Goal: Task Accomplishment & Management: Manage account settings

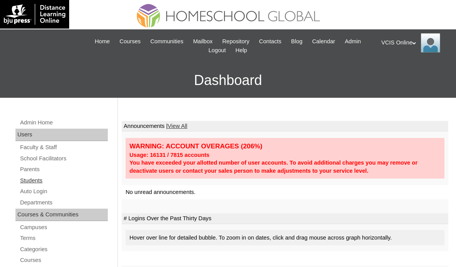
click at [44, 179] on link "Students" at bounding box center [63, 181] width 88 height 10
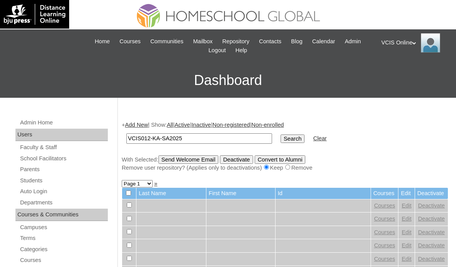
type input "VCIS012-KA-SA2025"
click at [281, 134] on input "Search" at bounding box center [293, 138] width 24 height 9
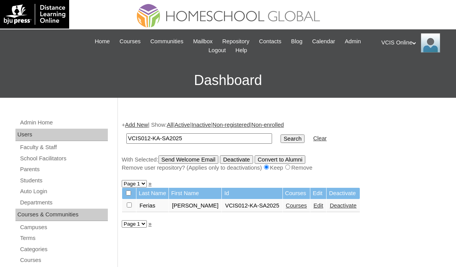
click at [288, 208] on link "Courses" at bounding box center [296, 206] width 21 height 6
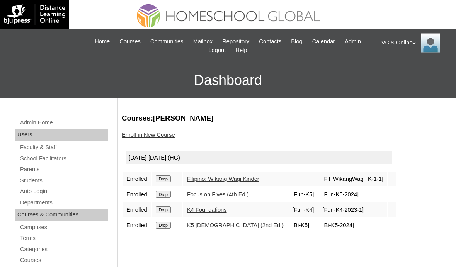
click at [216, 210] on link "K4 Foundations" at bounding box center [207, 210] width 40 height 6
click at [168, 182] on input "Drop" at bounding box center [163, 178] width 15 height 7
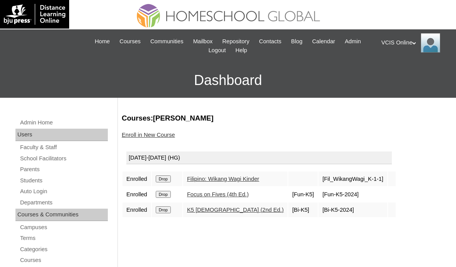
click at [159, 133] on link "Enroll in New Course" at bounding box center [148, 135] width 53 height 6
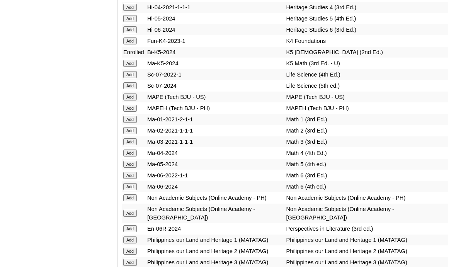
scroll to position [2657, 0]
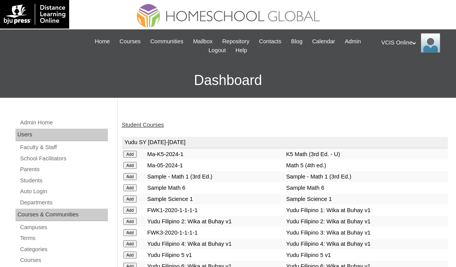
click at [154, 124] on link "Student Courses" at bounding box center [143, 125] width 42 height 6
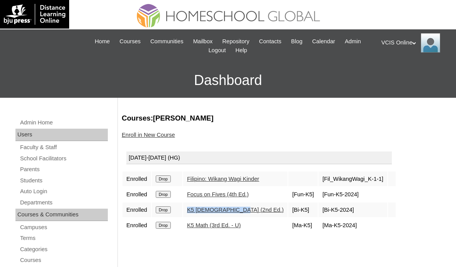
drag, startPoint x: 257, startPoint y: 210, endPoint x: 192, endPoint y: 211, distance: 64.9
click at [192, 212] on td "K5 Bible (2nd Ed.)" at bounding box center [235, 210] width 104 height 15
drag, startPoint x: 263, startPoint y: 226, endPoint x: 191, endPoint y: 226, distance: 72.3
click at [191, 226] on td "K5 Math (3rd Ed. - U)" at bounding box center [235, 225] width 104 height 15
copy link "K5 Math (3rd Ed. - U)"
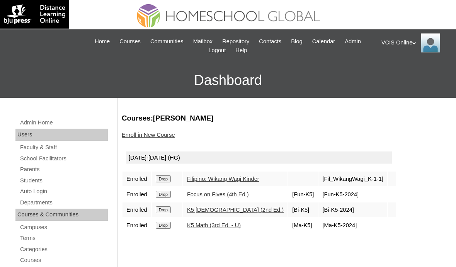
click at [35, 178] on link "Students" at bounding box center [63, 181] width 88 height 10
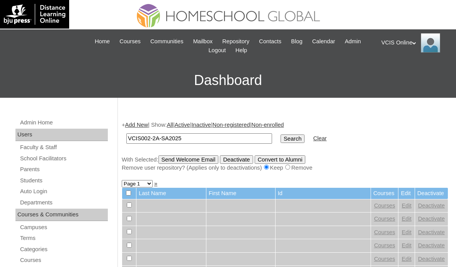
type input "VCIS002-2A-SA2025"
click at [281, 134] on input "Search" at bounding box center [293, 138] width 24 height 9
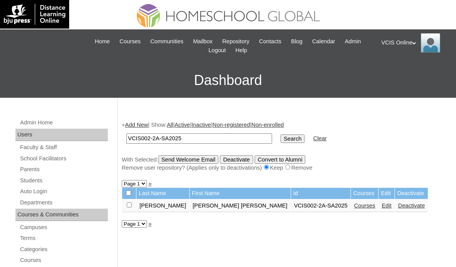
click at [354, 203] on link "Courses" at bounding box center [364, 206] width 21 height 6
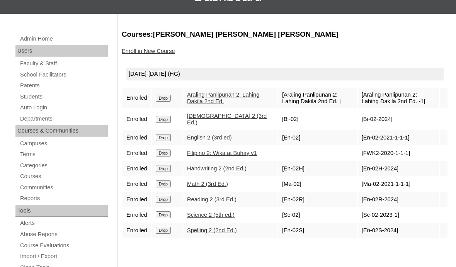
scroll to position [87, 0]
